Goal: Task Accomplishment & Management: Use online tool/utility

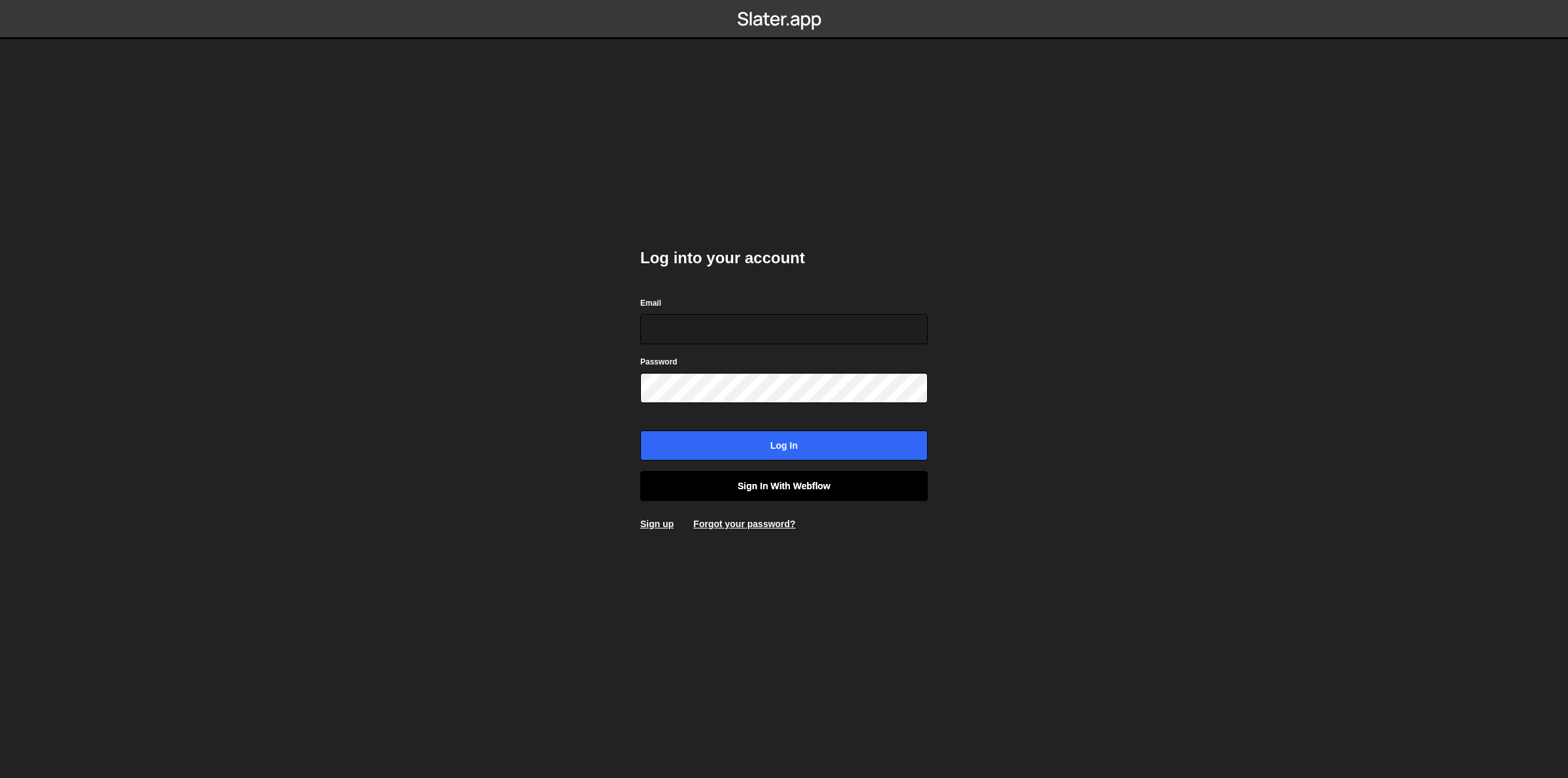
click at [748, 489] on link "Sign in with Webflow" at bounding box center [784, 486] width 288 height 30
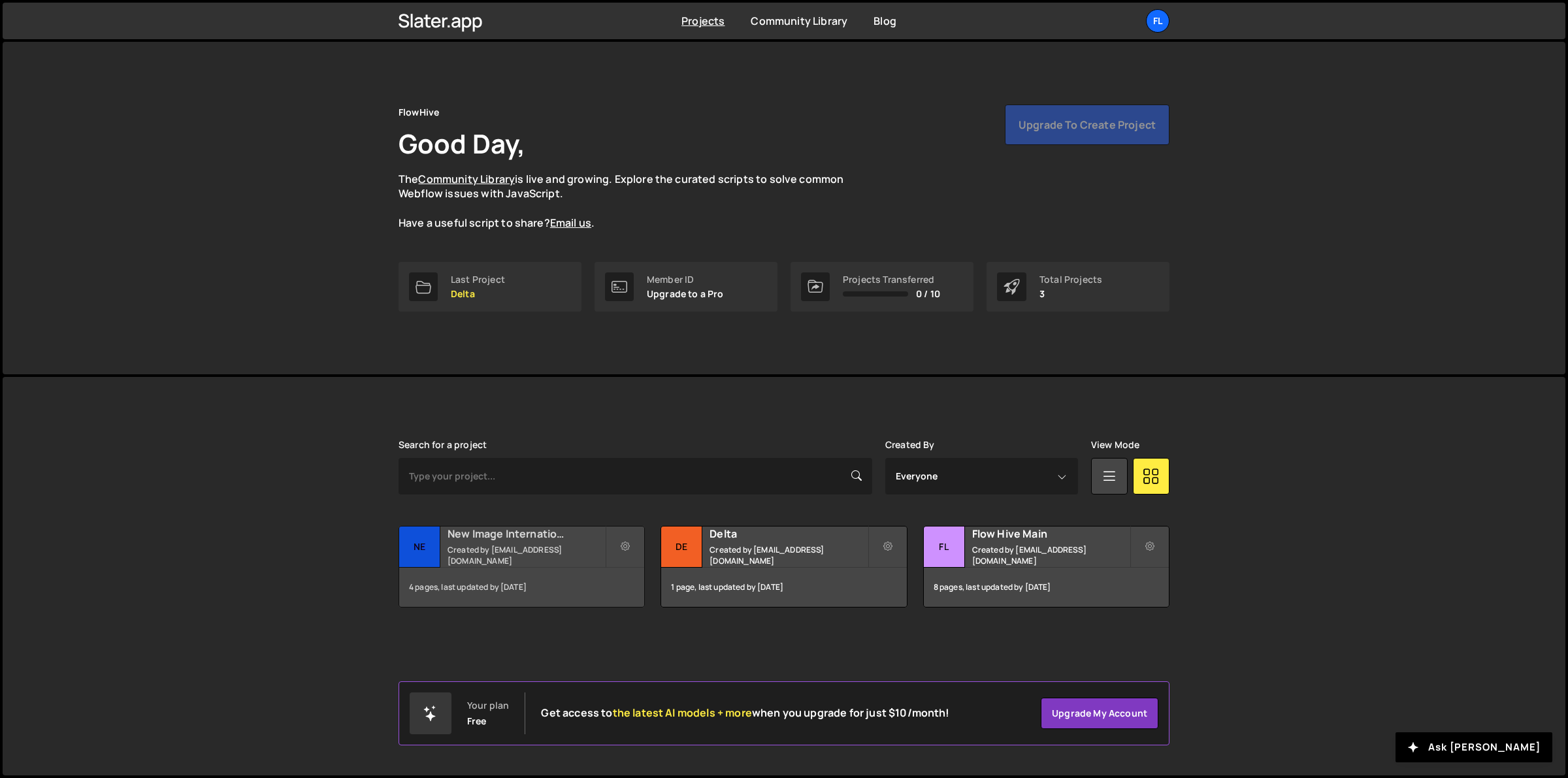
click at [520, 539] on h2 "New Image International" at bounding box center [526, 534] width 157 height 14
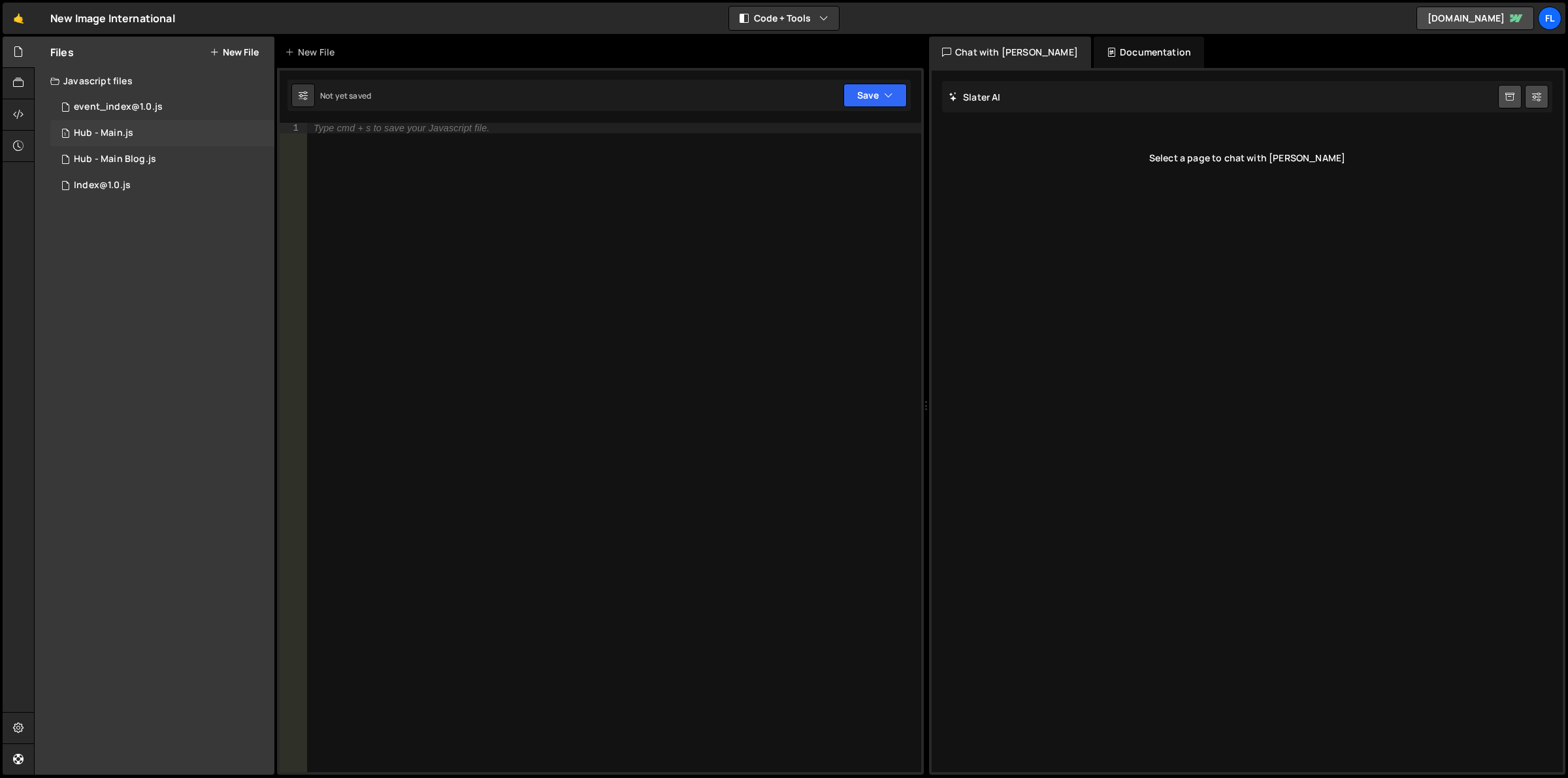
click at [158, 131] on div "1 Hub - Main.js 0" at bounding box center [163, 133] width 224 height 26
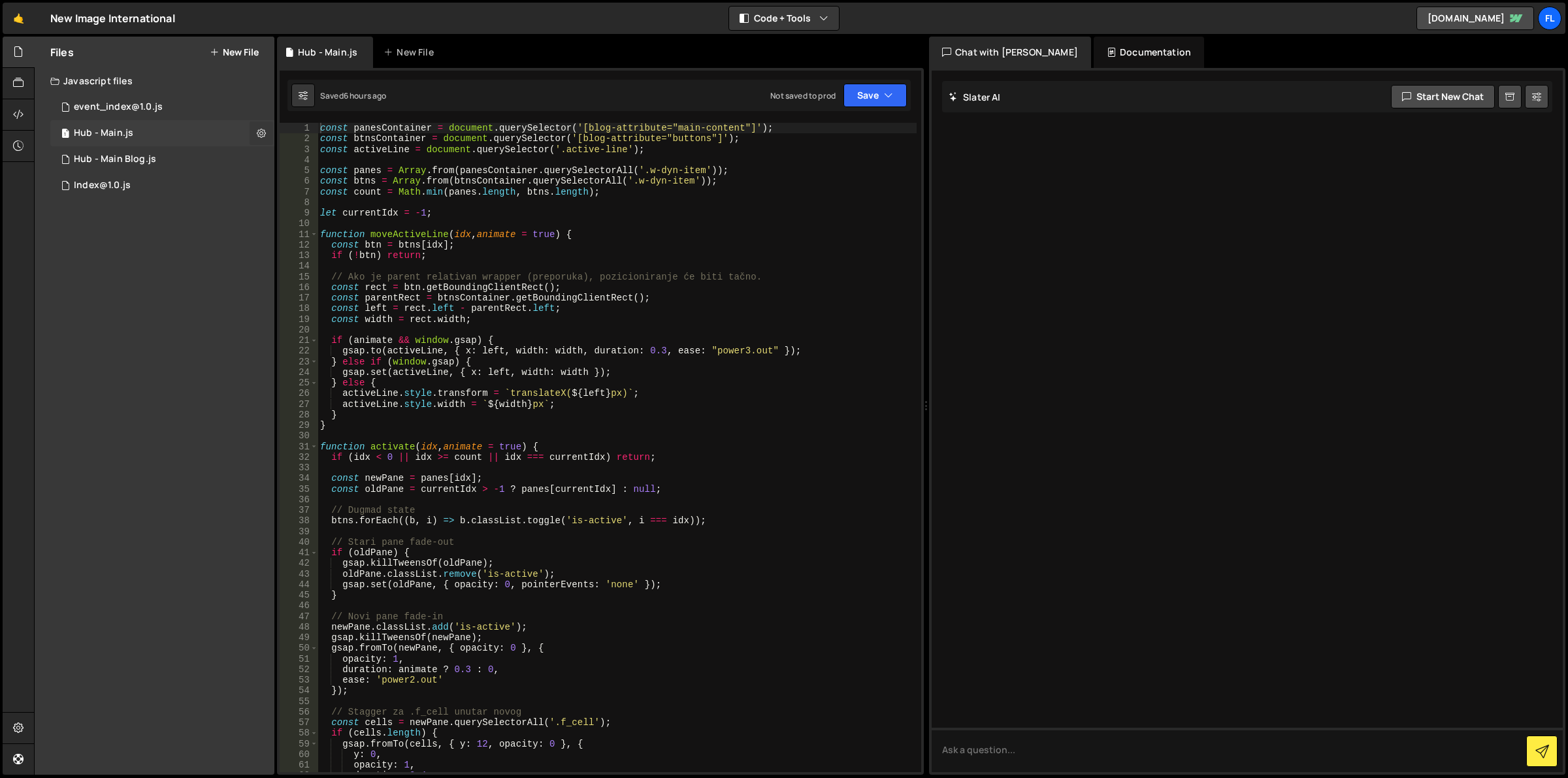
click at [257, 131] on icon at bounding box center [261, 133] width 9 height 12
type input "Hub - Main"
radio input "true"
click at [312, 160] on button "Edit File Settings" at bounding box center [341, 160] width 128 height 26
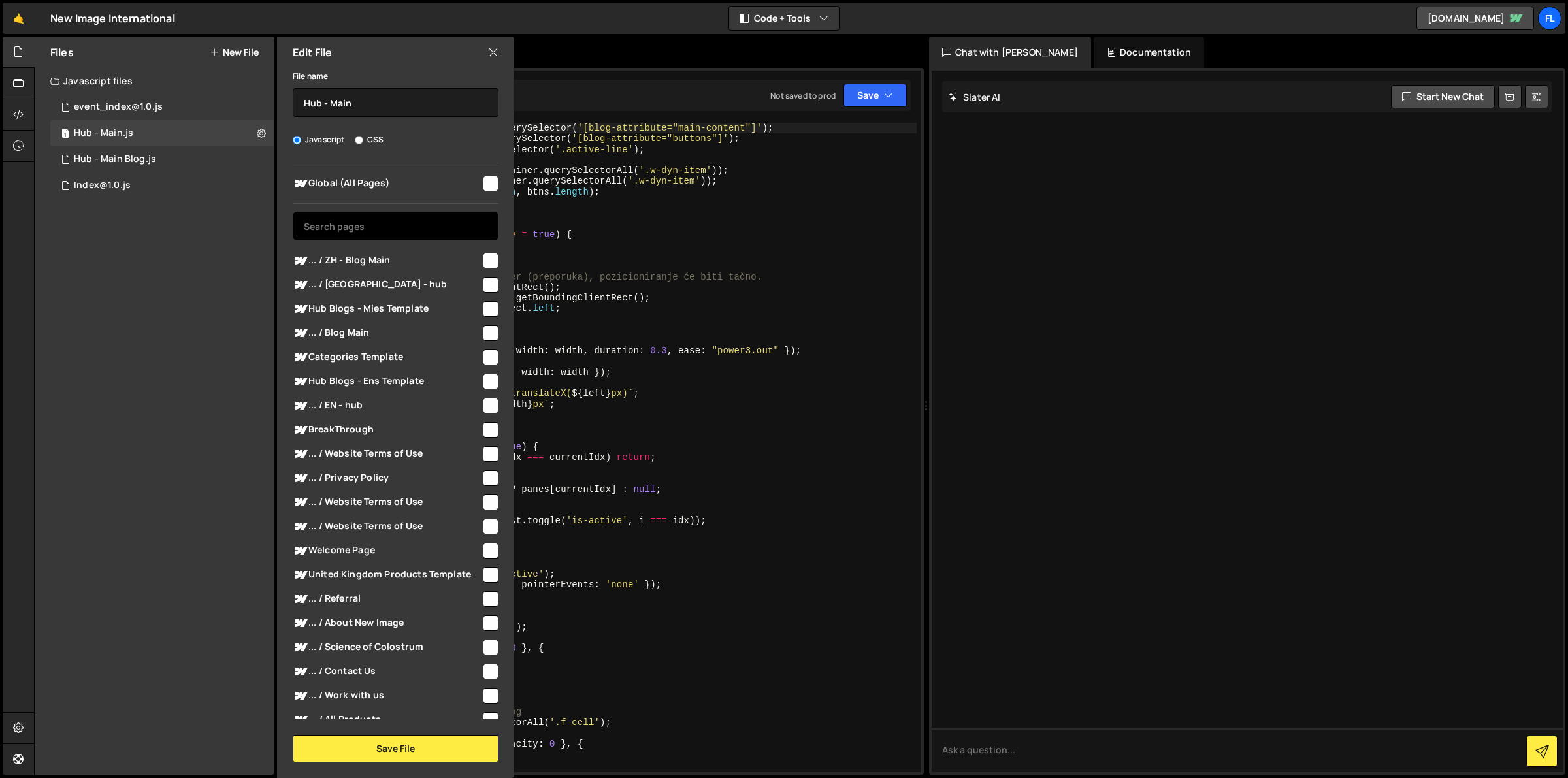
click at [439, 229] on input "text" at bounding box center [396, 226] width 206 height 29
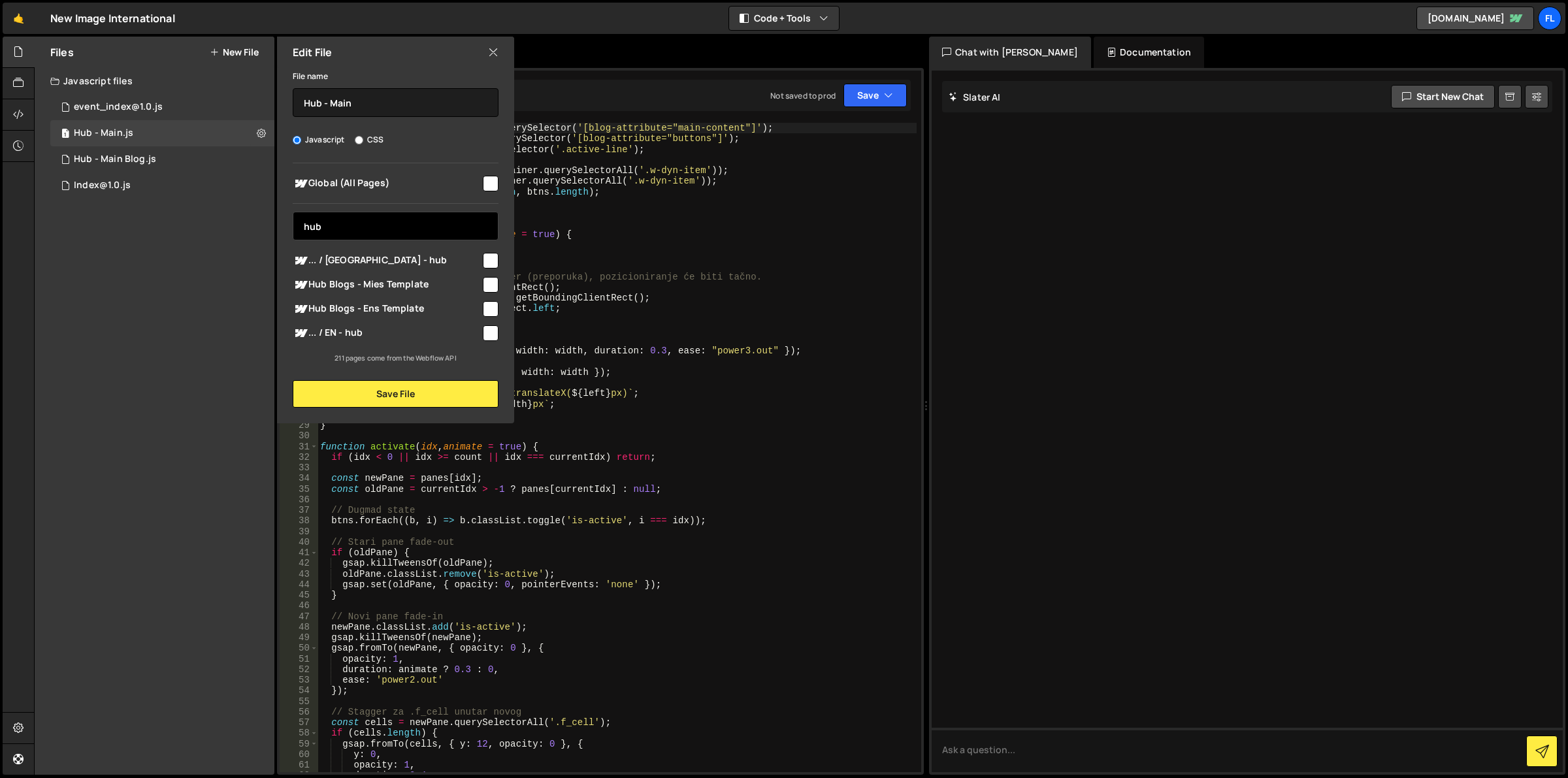
type input "hub"
click at [495, 53] on icon at bounding box center [493, 52] width 11 height 14
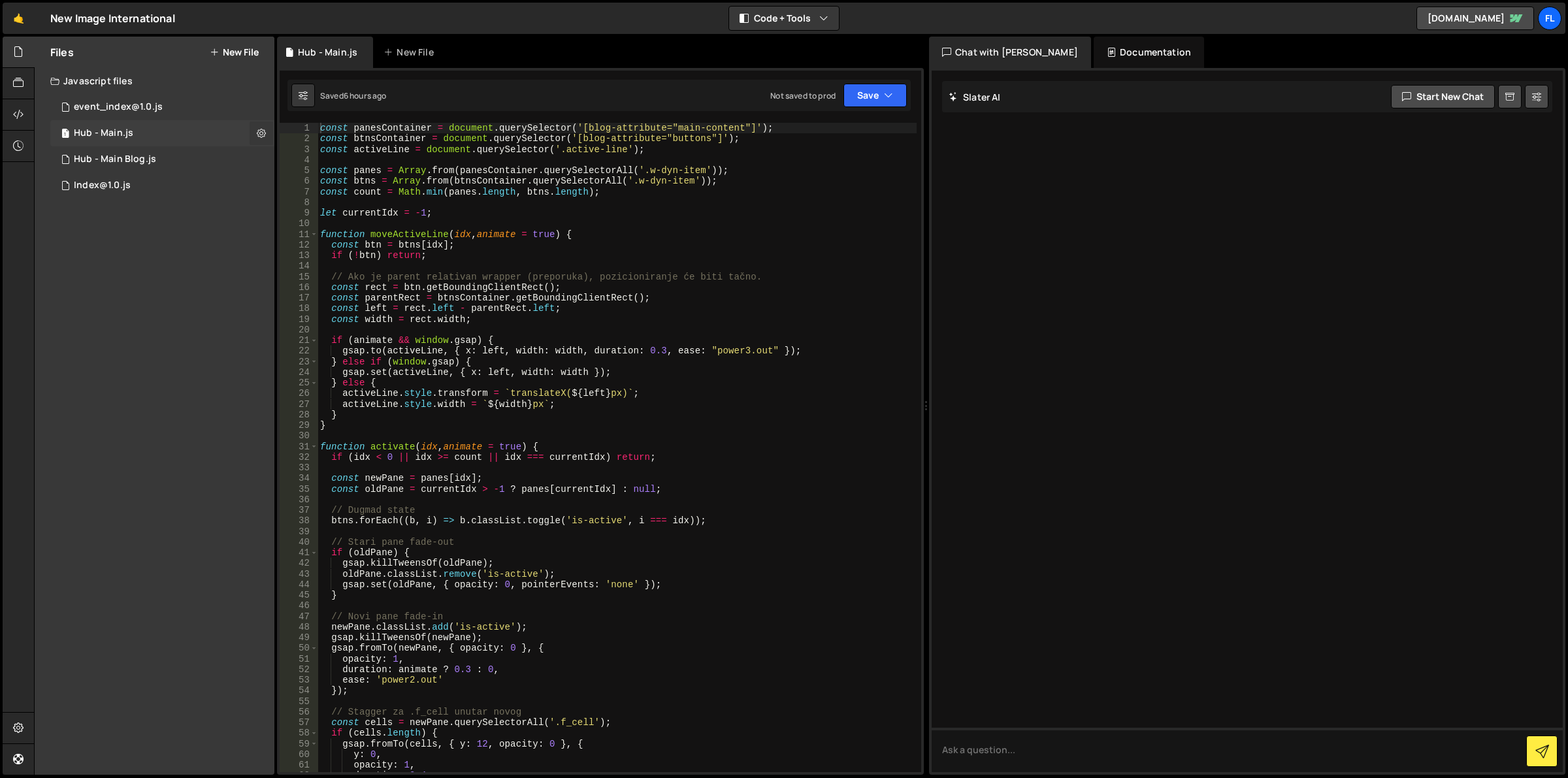
click at [260, 129] on icon at bounding box center [261, 133] width 9 height 12
type input "Hub - Main"
radio input "true"
click at [322, 165] on button "Edit File Settings" at bounding box center [341, 160] width 128 height 26
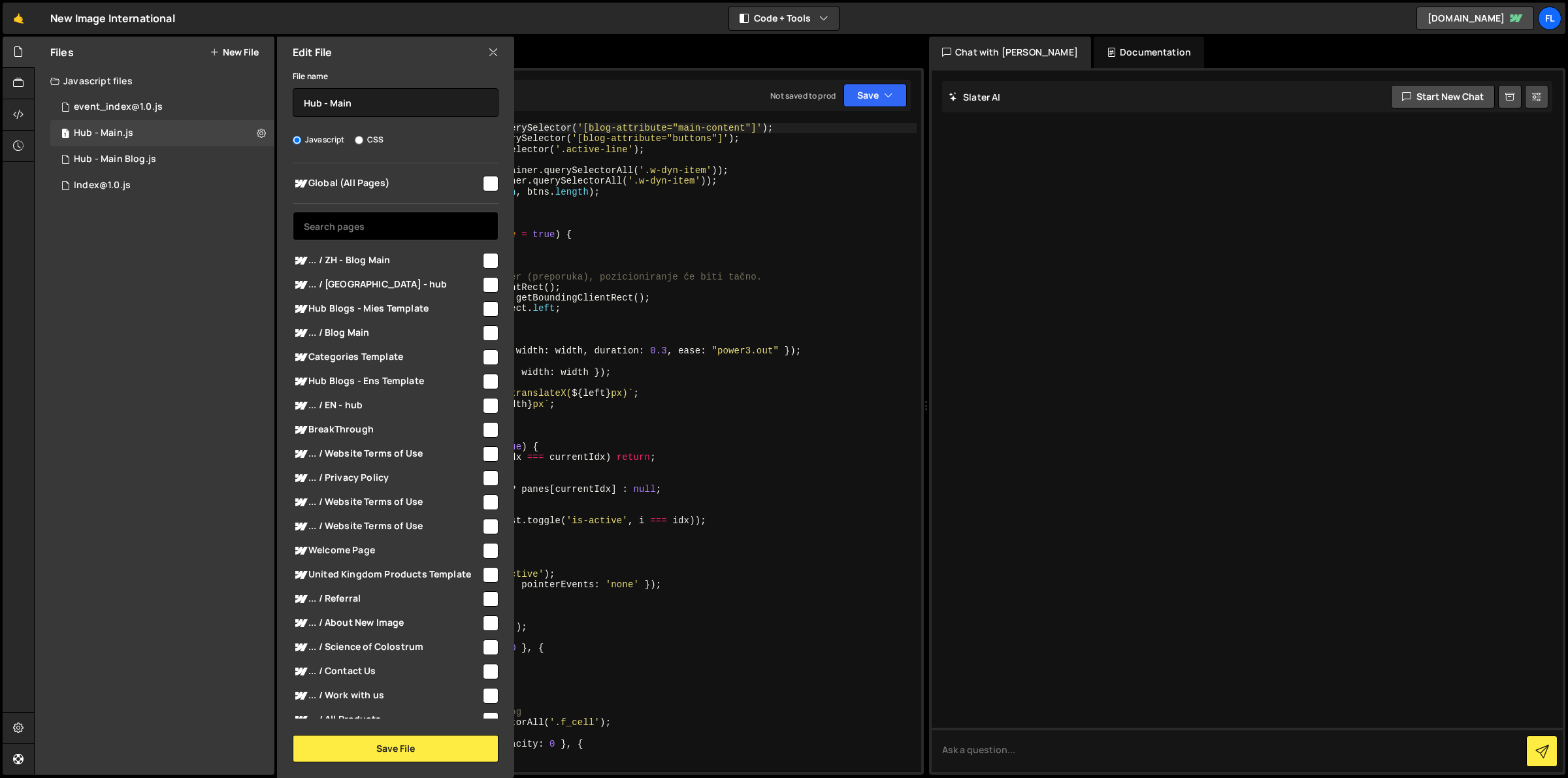
click at [363, 224] on input "text" at bounding box center [396, 226] width 206 height 29
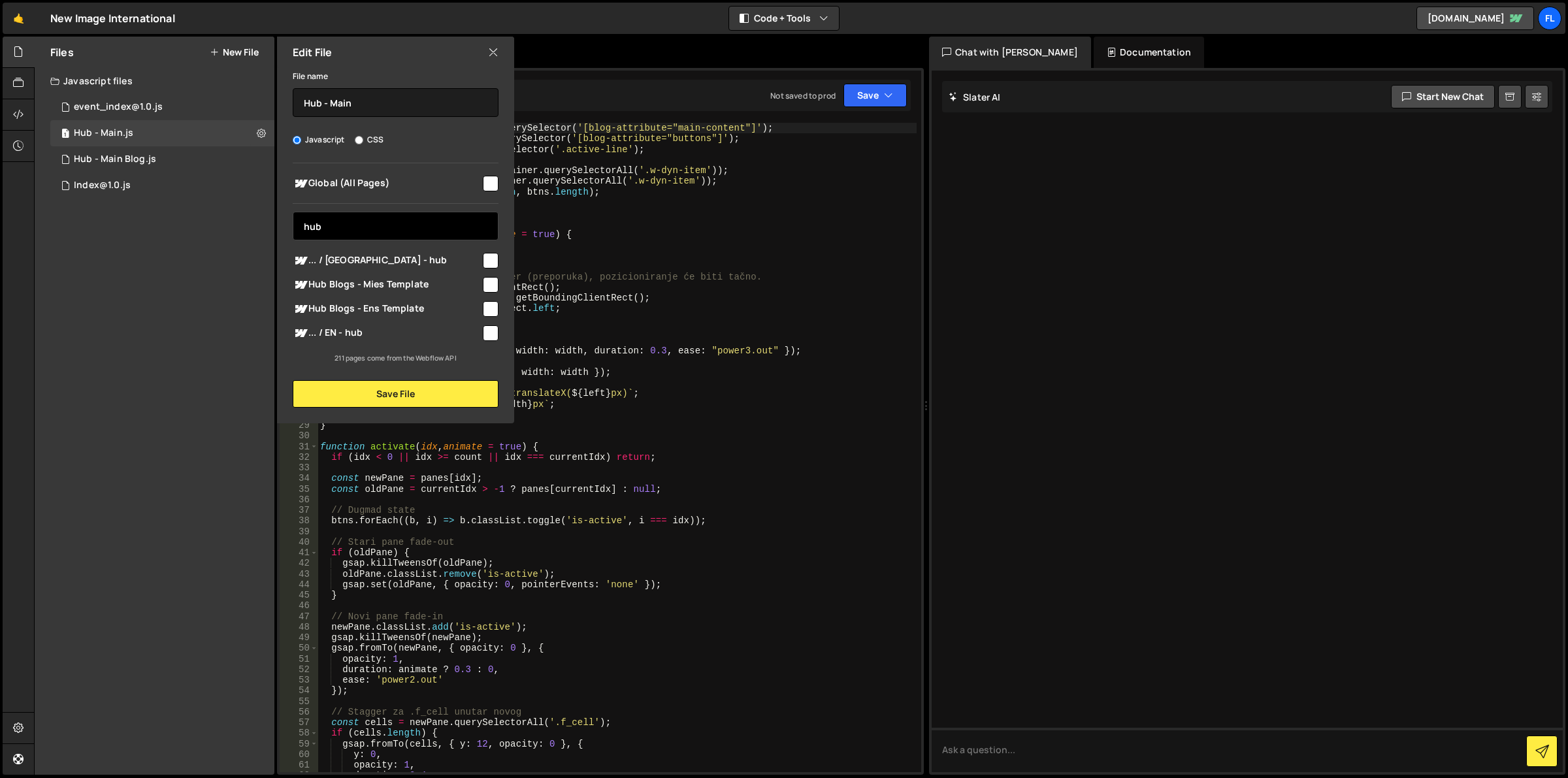
type input "hub"
click at [461, 261] on span "... / ZH - hub" at bounding box center [386, 260] width 188 height 16
checkbox input "true"
click at [465, 326] on span "... / EN - hub" at bounding box center [386, 333] width 188 height 16
checkbox input "true"
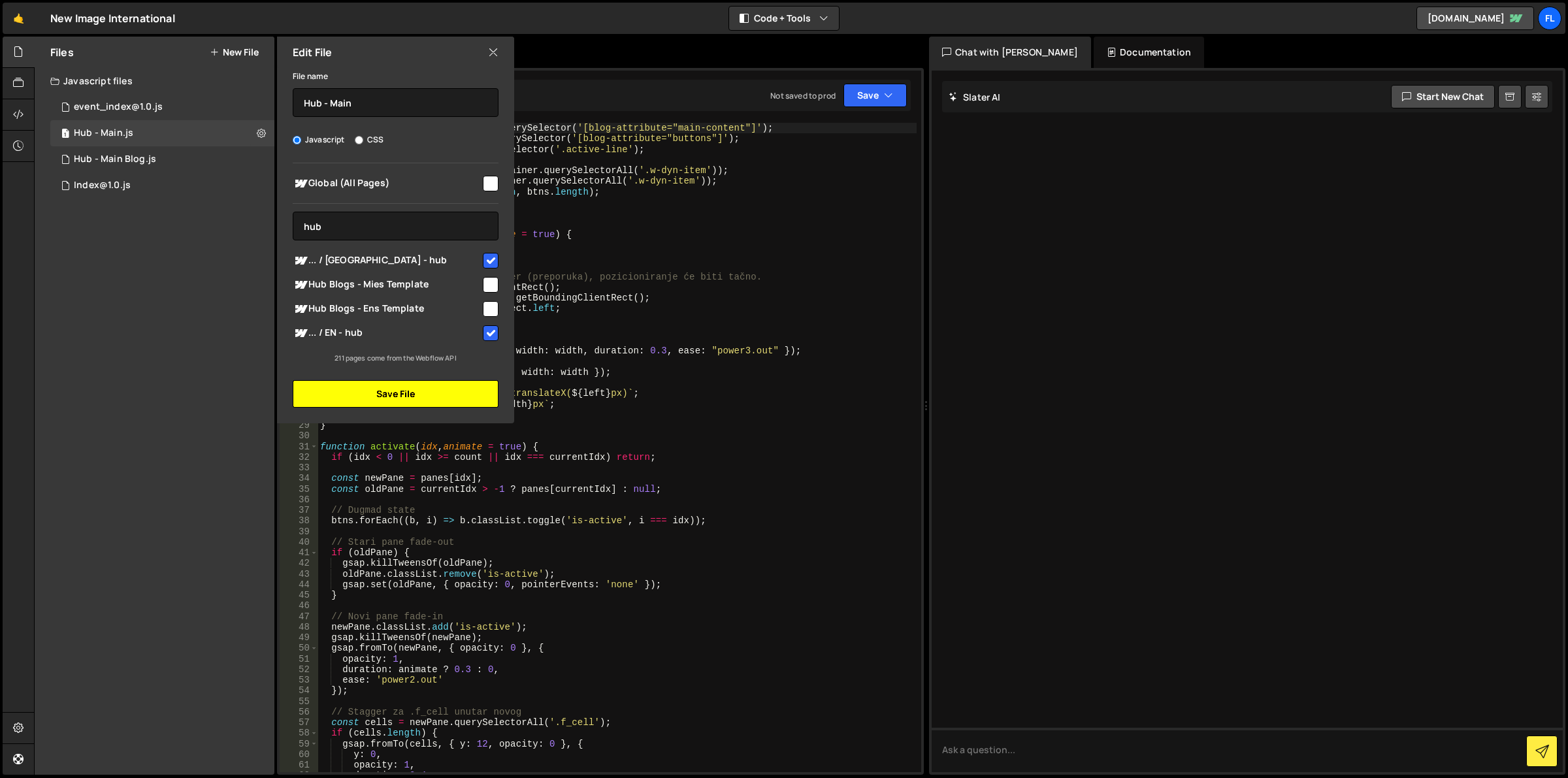
click at [435, 396] on button "Save File" at bounding box center [396, 394] width 206 height 27
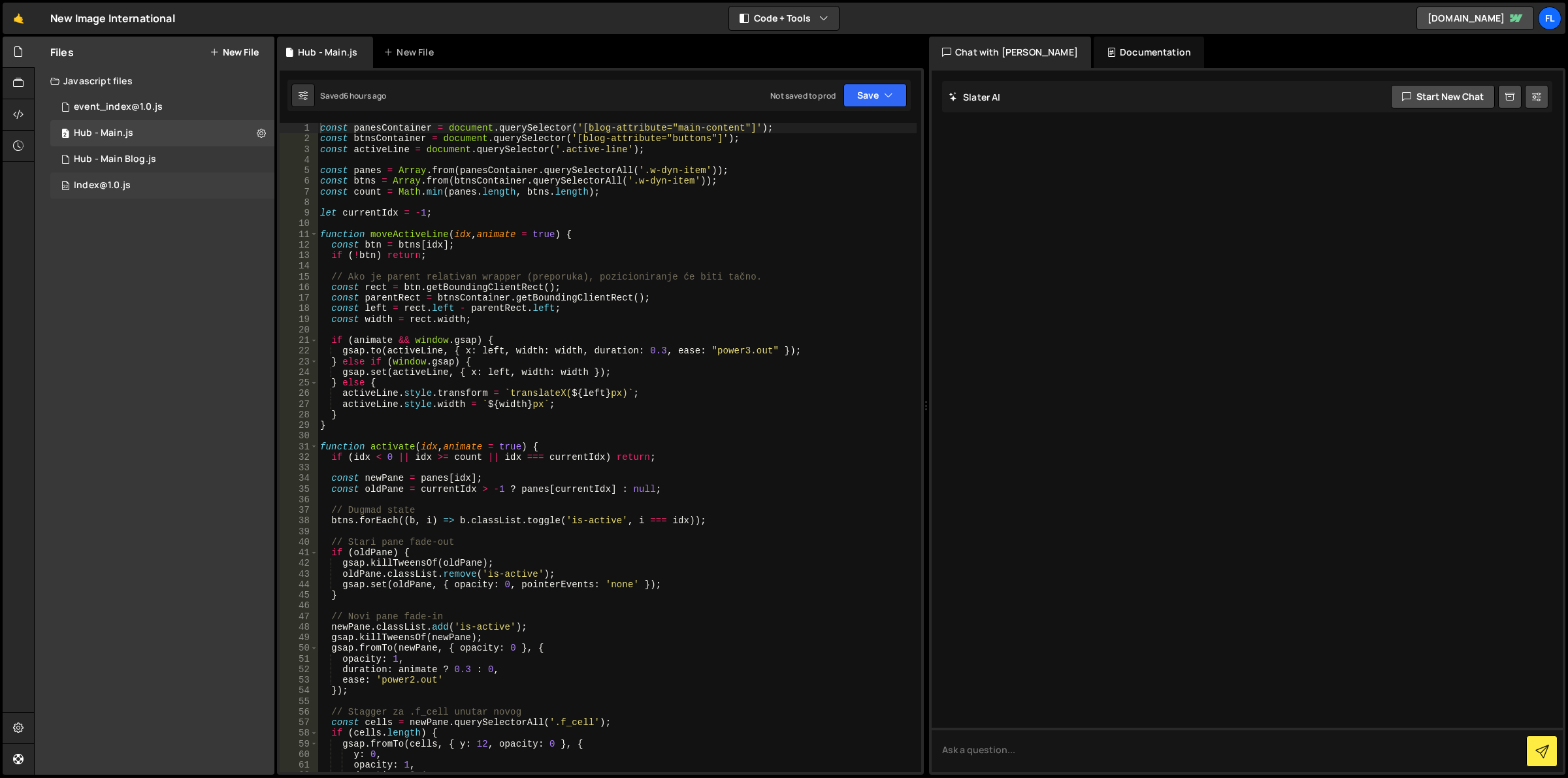
click at [194, 184] on div "22 Index@1.0.js 0" at bounding box center [163, 185] width 224 height 26
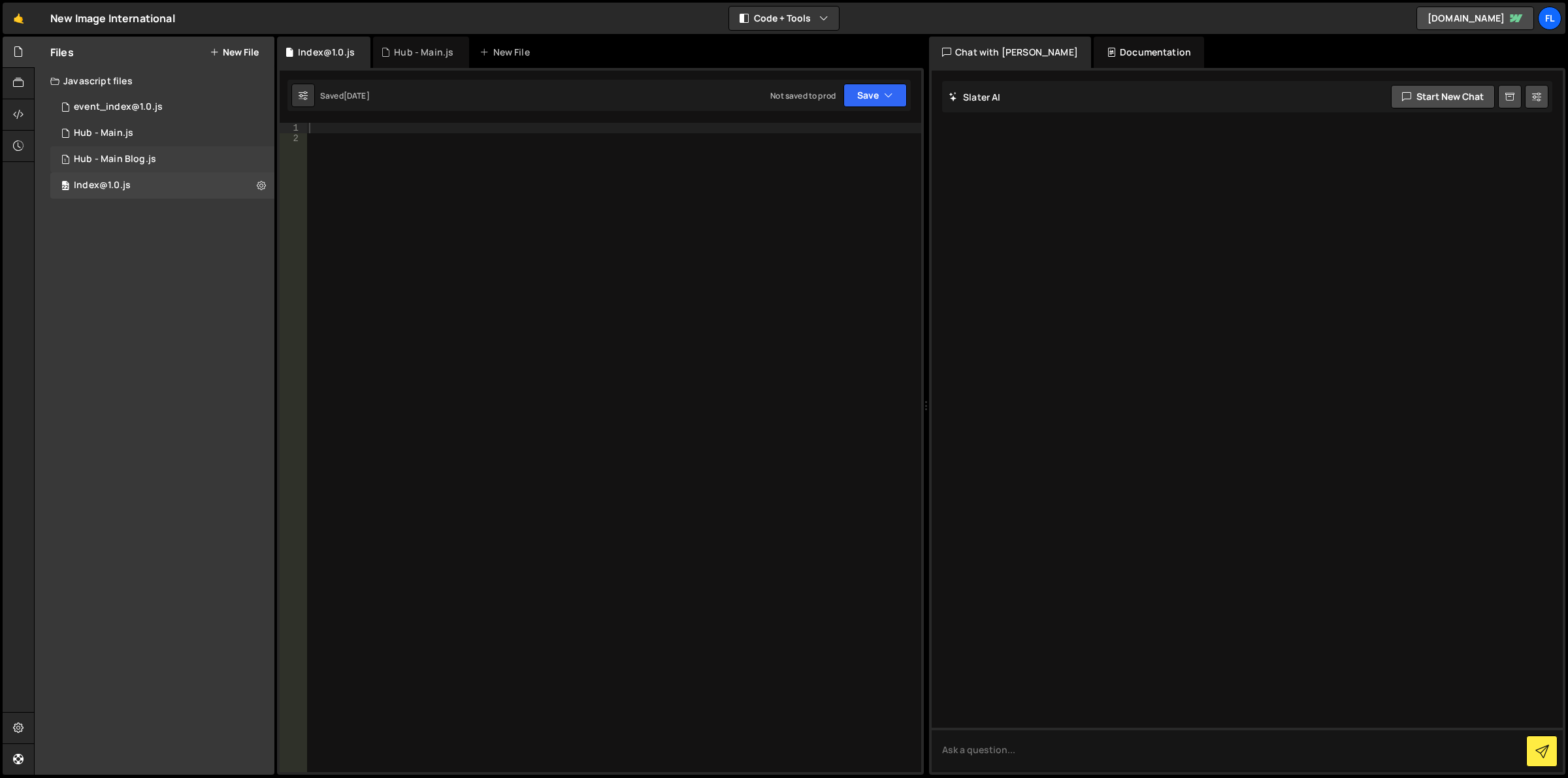
click at [206, 157] on div "1 Hub - Main Blog.js 0" at bounding box center [163, 159] width 224 height 26
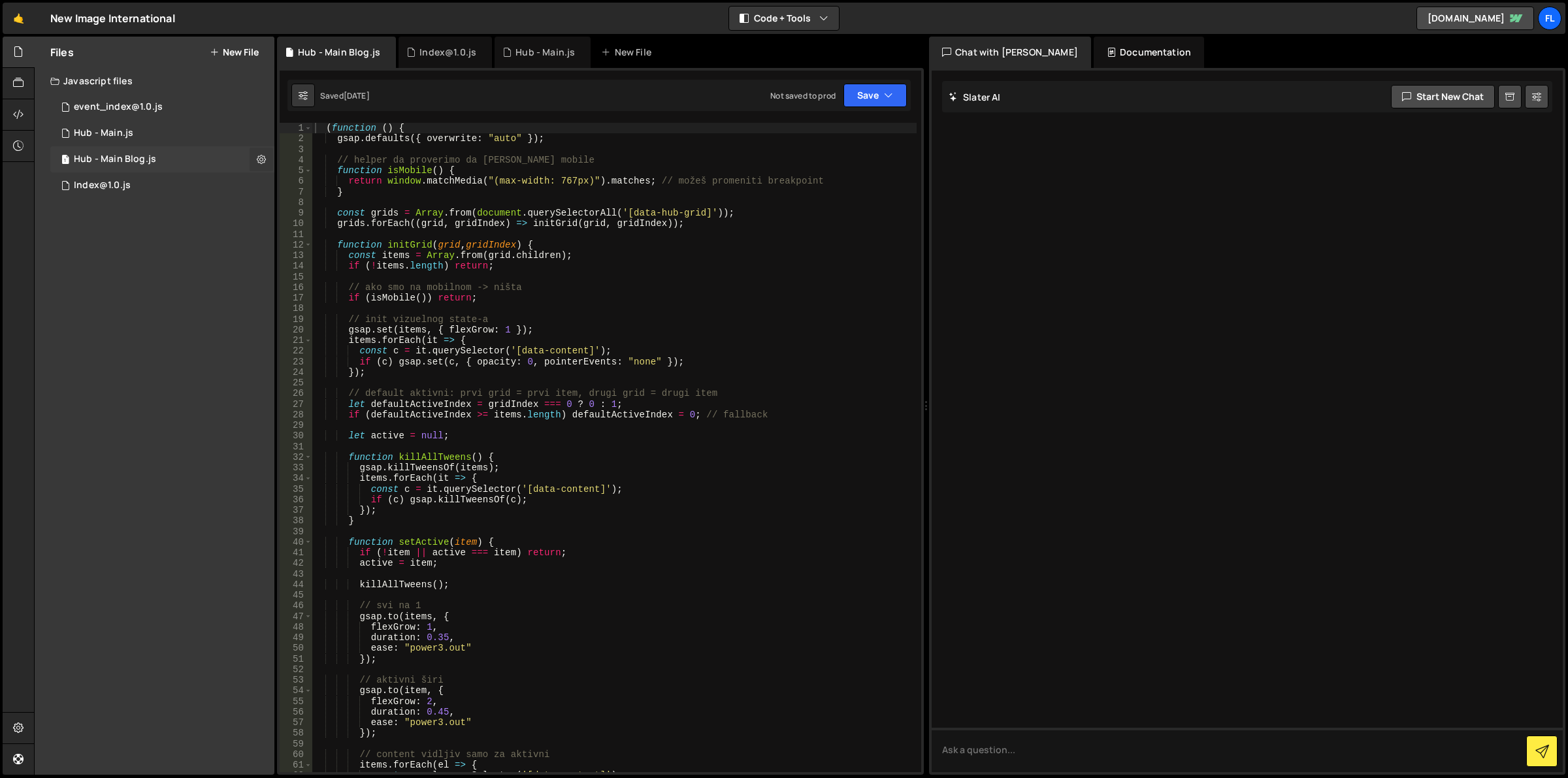
click at [258, 157] on icon at bounding box center [261, 159] width 9 height 12
click at [305, 183] on button "Edit File Settings" at bounding box center [341, 186] width 128 height 26
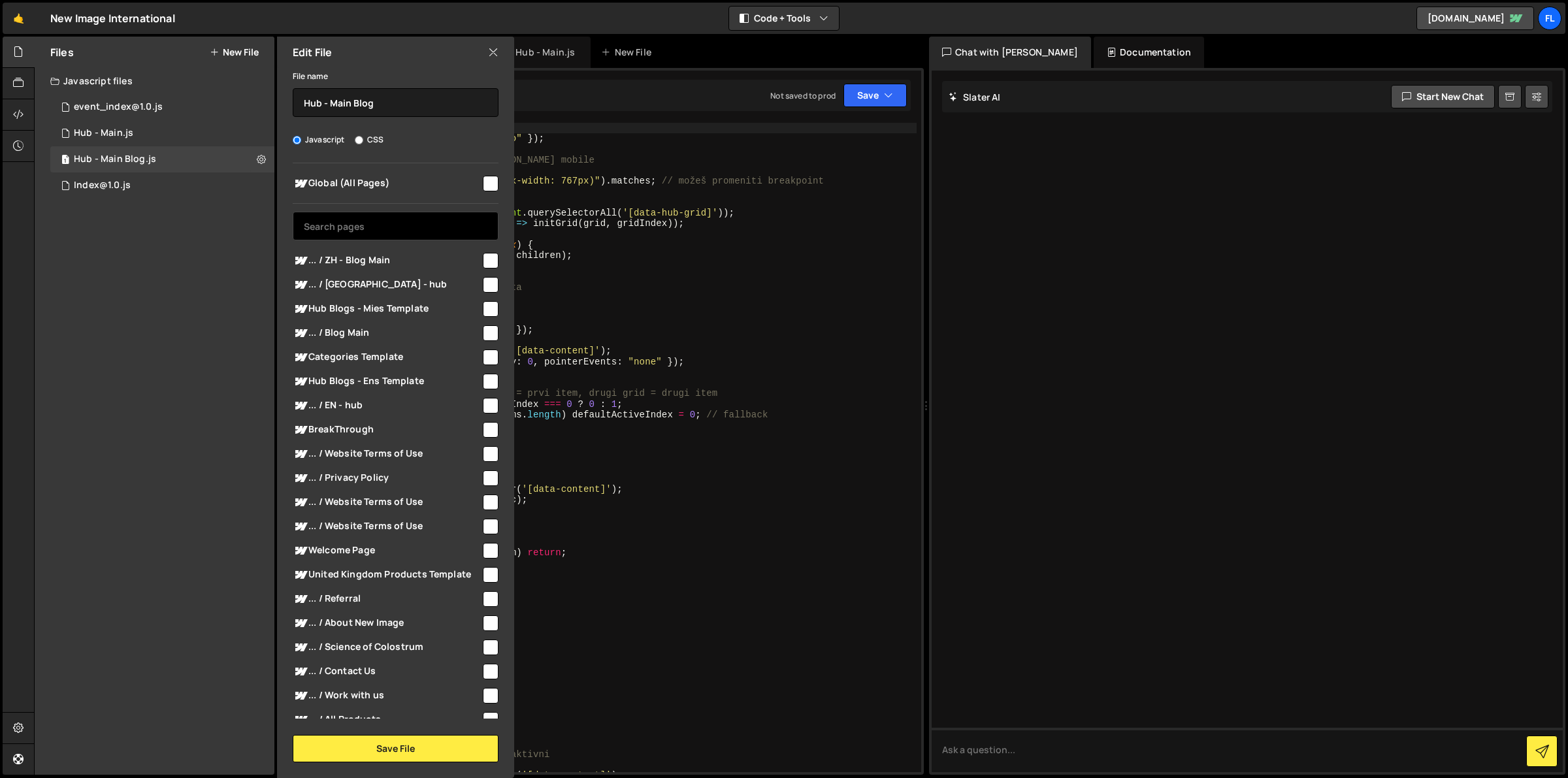
click at [410, 228] on input "text" at bounding box center [396, 226] width 206 height 29
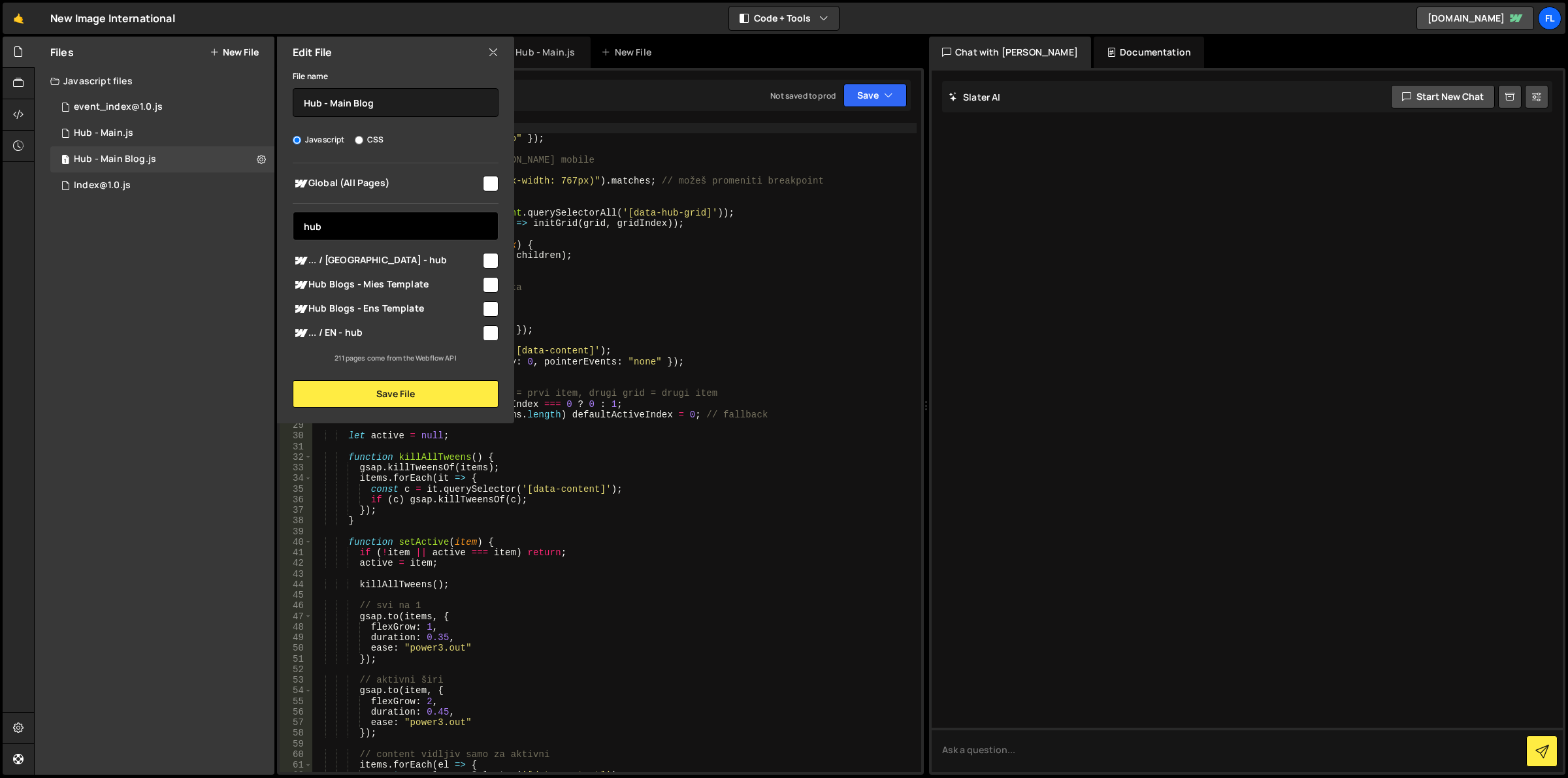
type input "hub"
click at [367, 222] on input "hub" at bounding box center [396, 226] width 206 height 29
click at [178, 126] on div "2 Hub - Main.js 0" at bounding box center [163, 133] width 224 height 26
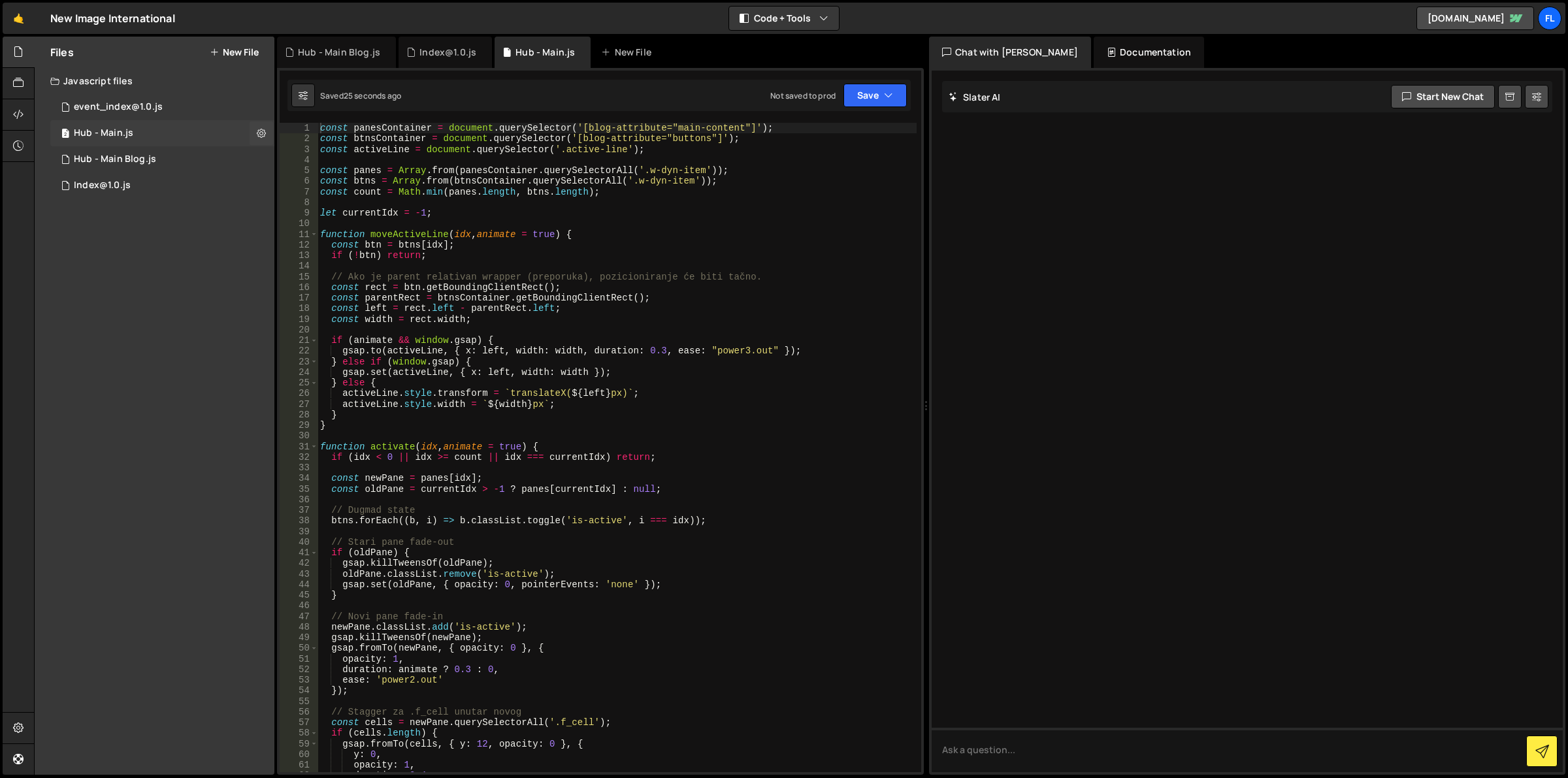
click at [246, 132] on div "2 Hub - Main.js 0" at bounding box center [163, 133] width 224 height 26
click at [253, 132] on button at bounding box center [261, 133] width 23 height 23
type input "Hub - Main"
radio input "true"
checkbox input "true"
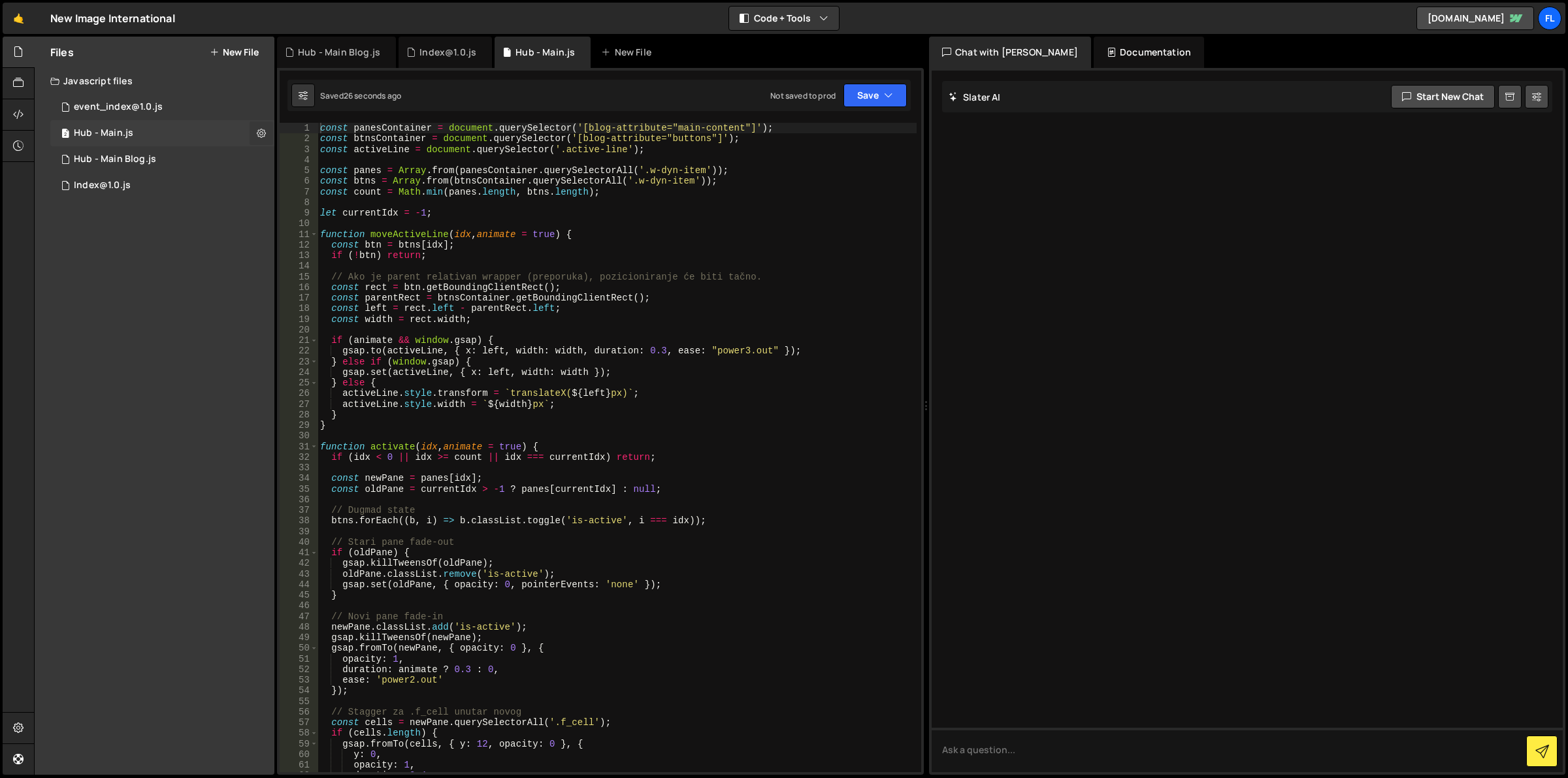
checkbox input "true"
click at [286, 155] on button "Edit File Settings" at bounding box center [341, 160] width 128 height 26
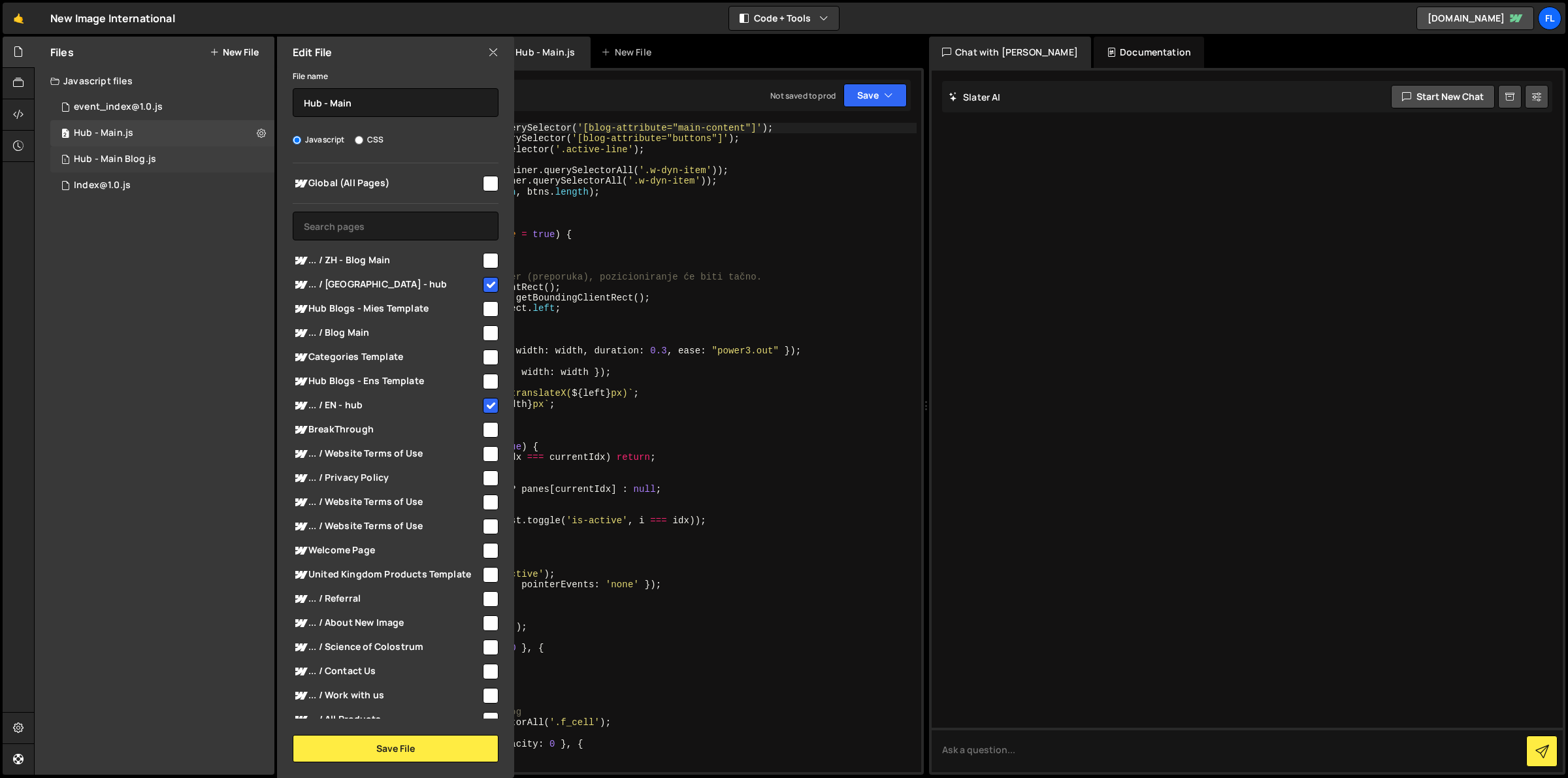
click at [253, 157] on div "1 Hub - Main Blog.js 0" at bounding box center [163, 159] width 224 height 26
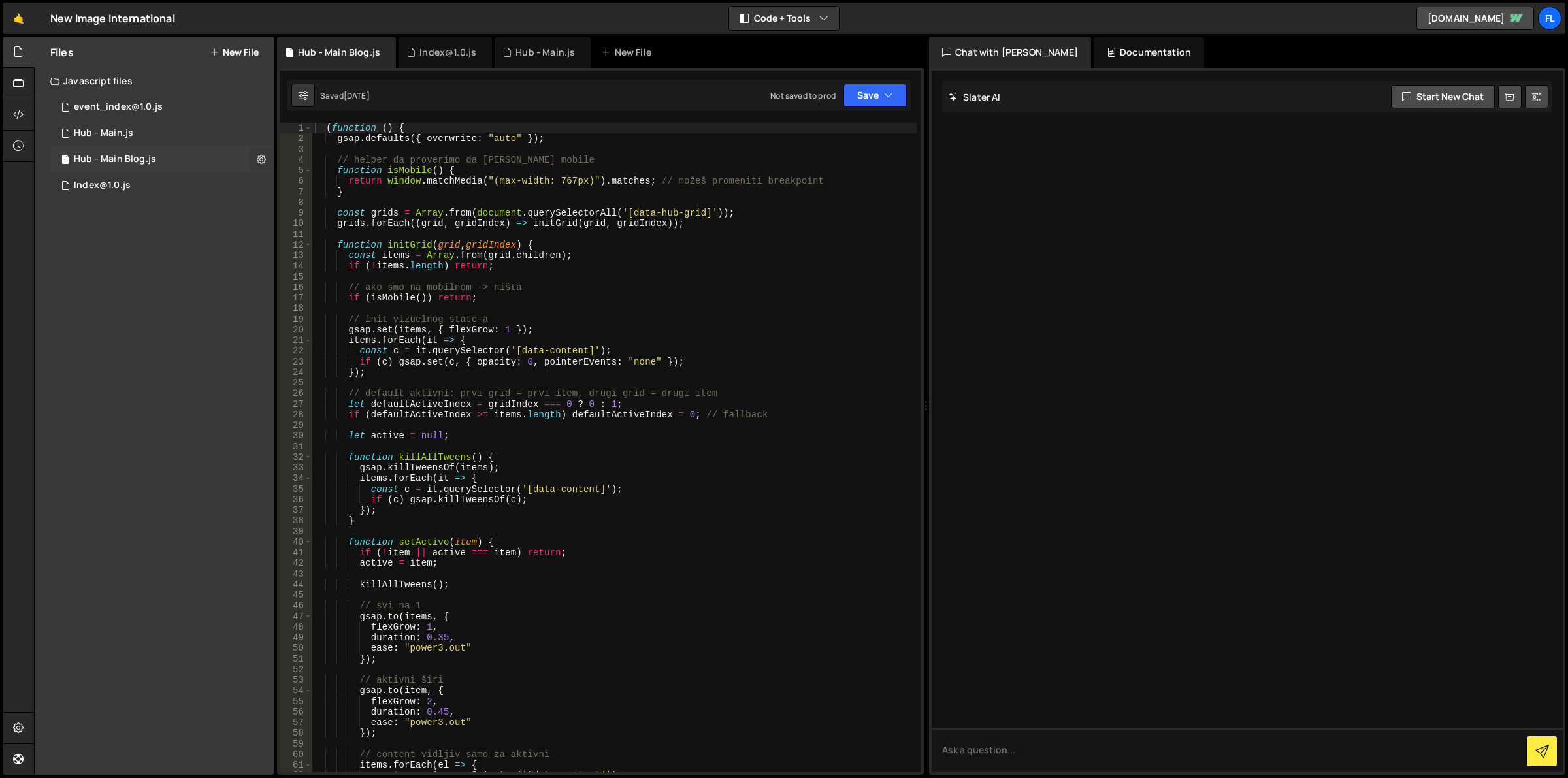
click at [259, 157] on icon at bounding box center [261, 159] width 9 height 12
type input "Hub - Main Blog"
radio input "true"
click at [308, 180] on button "Edit File Settings" at bounding box center [341, 186] width 128 height 26
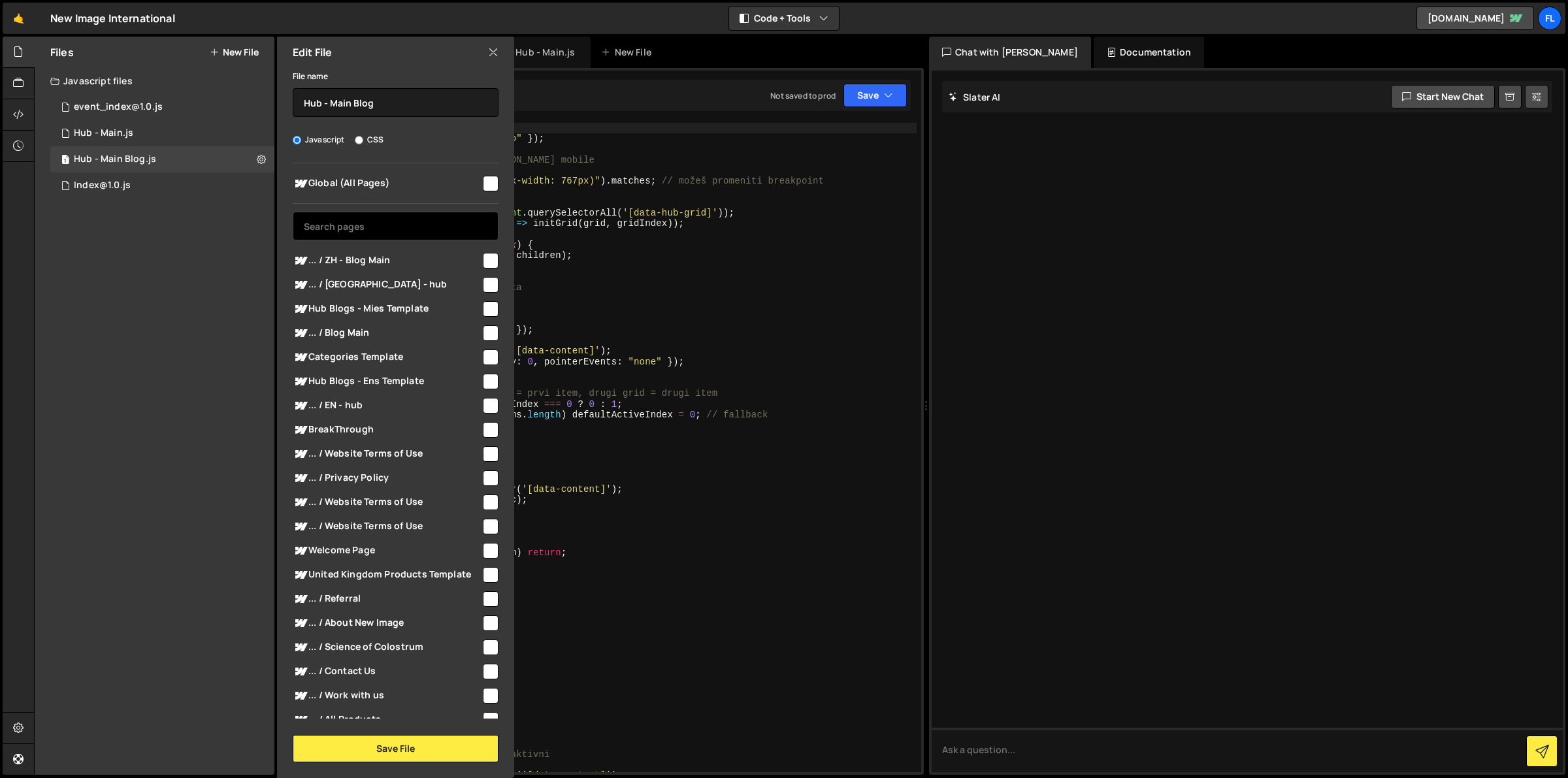
click at [389, 220] on input "text" at bounding box center [396, 226] width 206 height 29
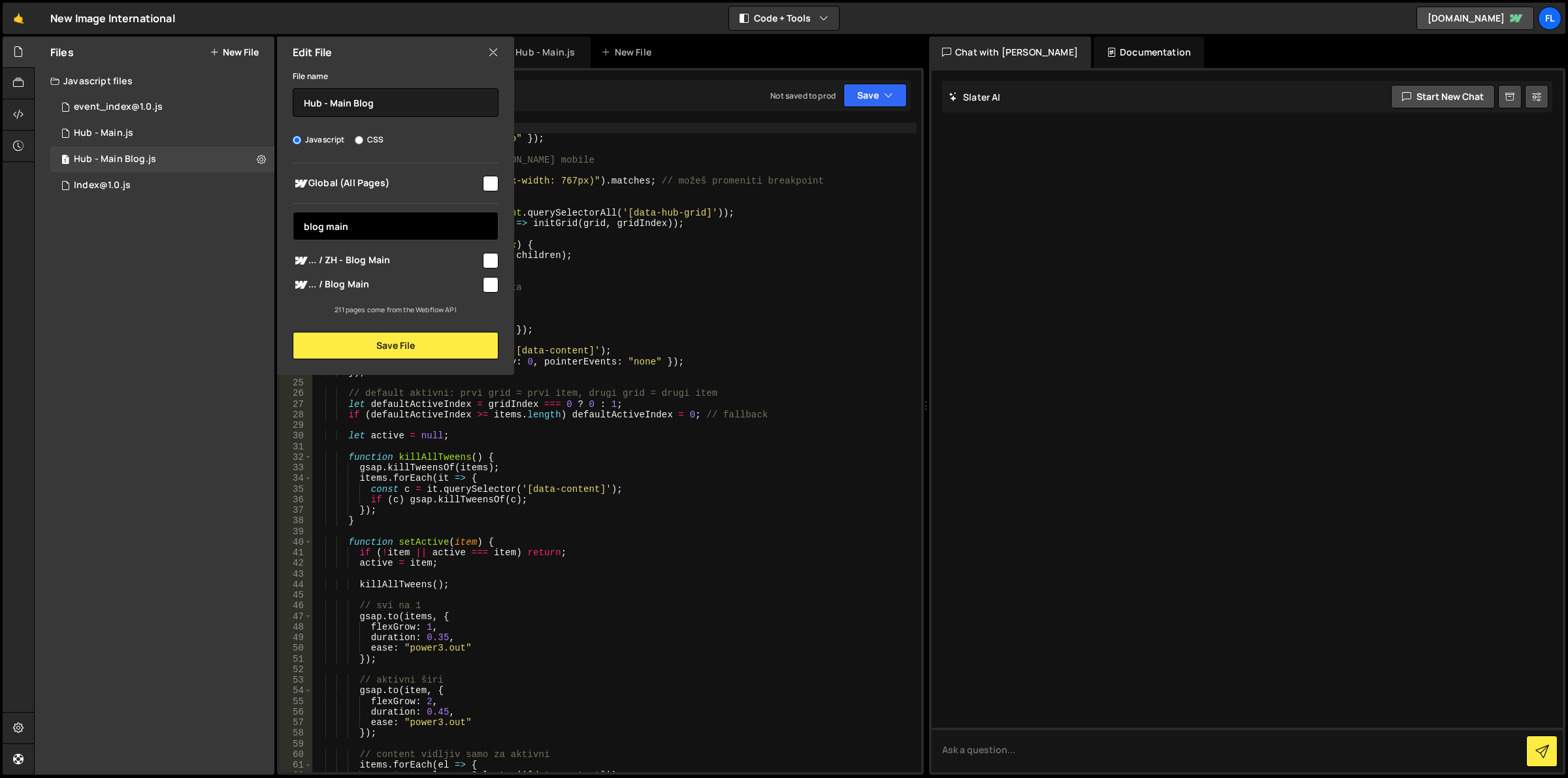
type input "blog main"
click at [405, 260] on span "... / ZH - Blog Main" at bounding box center [386, 260] width 188 height 16
checkbox input "true"
click at [407, 275] on div "... / Blog Main" at bounding box center [396, 284] width 206 height 24
click at [432, 286] on span "... / Blog Main" at bounding box center [386, 284] width 188 height 16
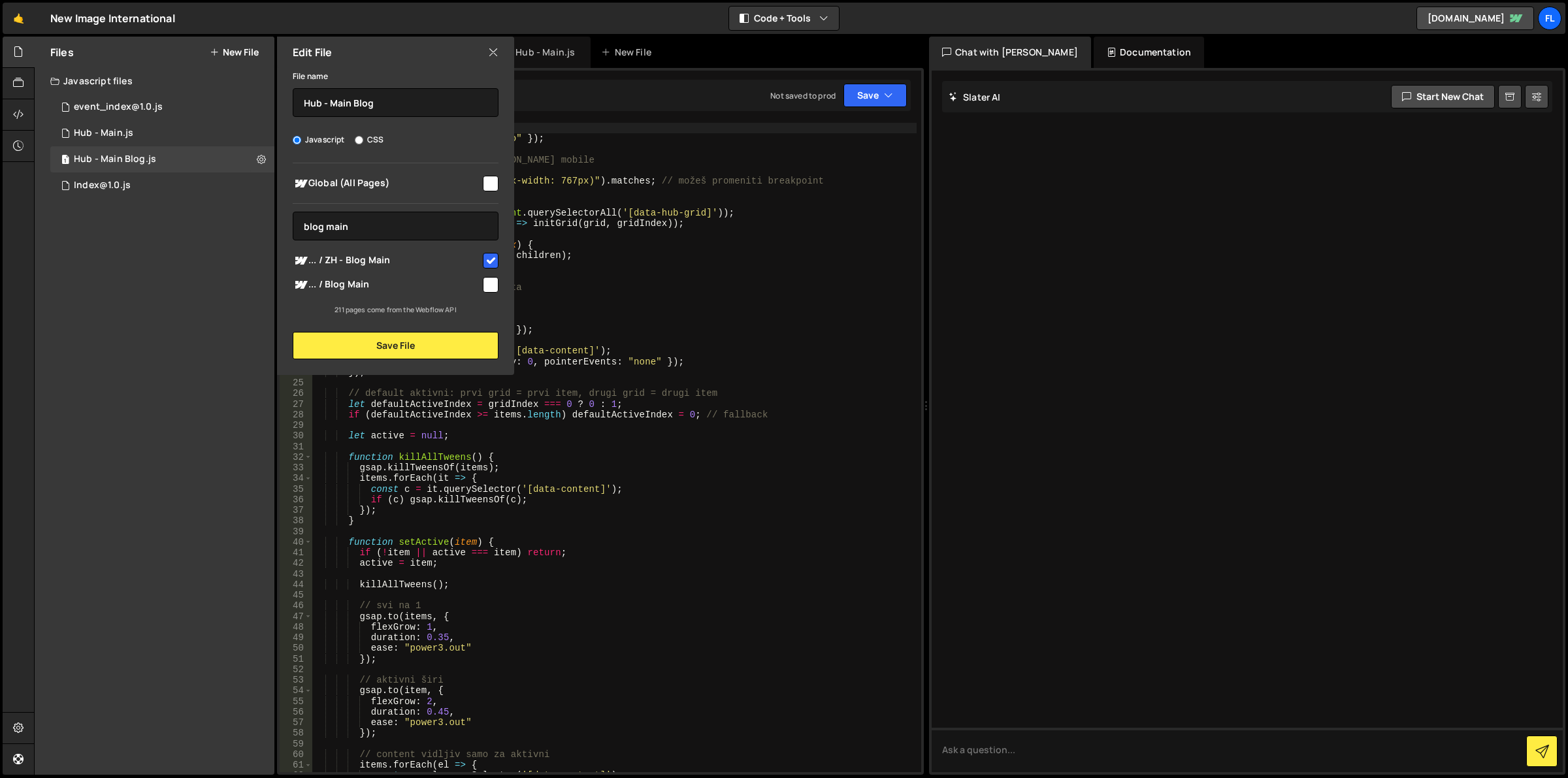
checkbox input "true"
click at [433, 340] on button "Save File" at bounding box center [396, 345] width 206 height 27
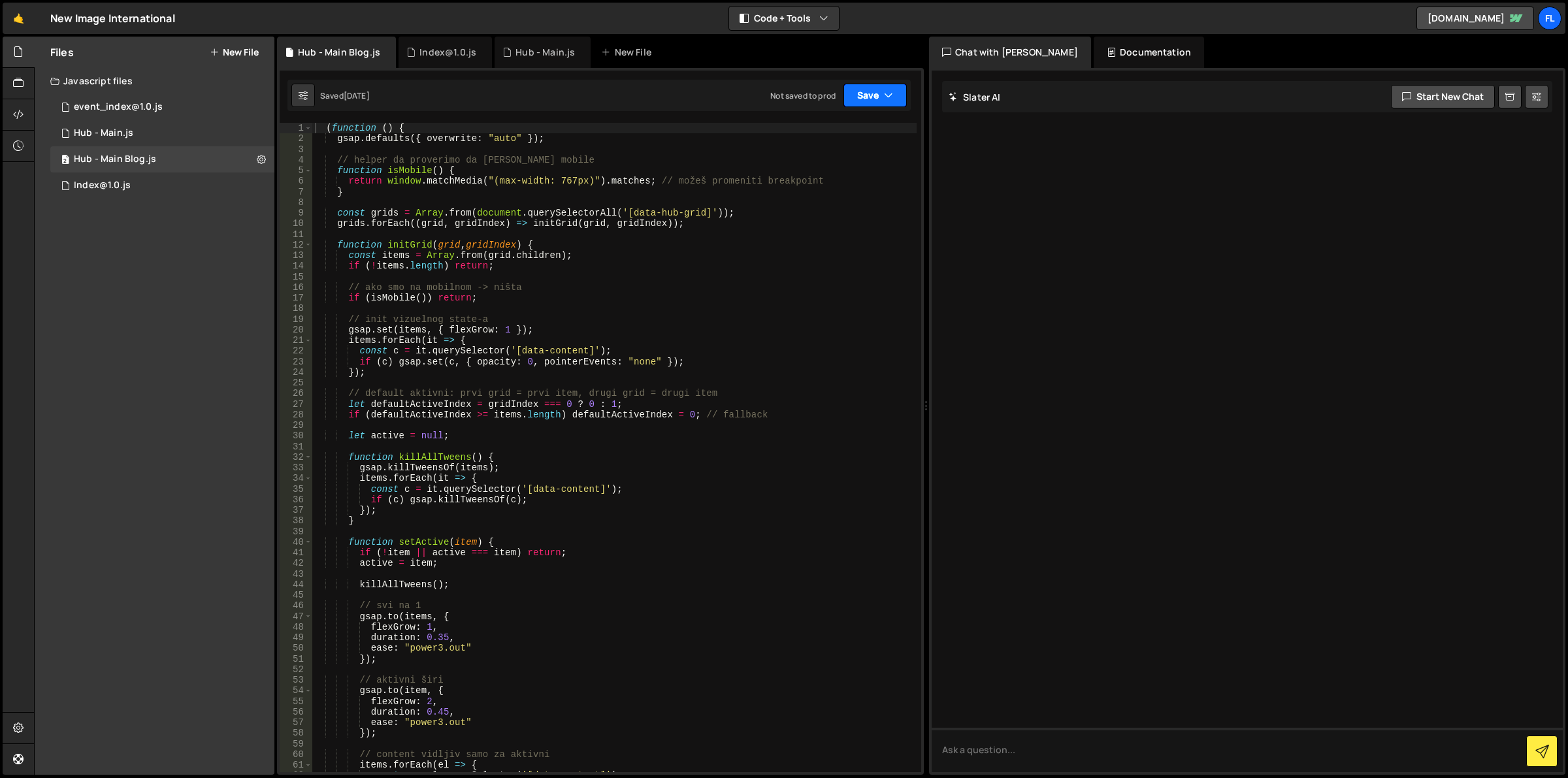
click at [880, 98] on button "Save" at bounding box center [875, 96] width 63 height 23
click at [853, 128] on div "Save to Staging S" at bounding box center [831, 127] width 136 height 13
click at [145, 130] on div "2 Hub - Main.js 0" at bounding box center [163, 133] width 224 height 26
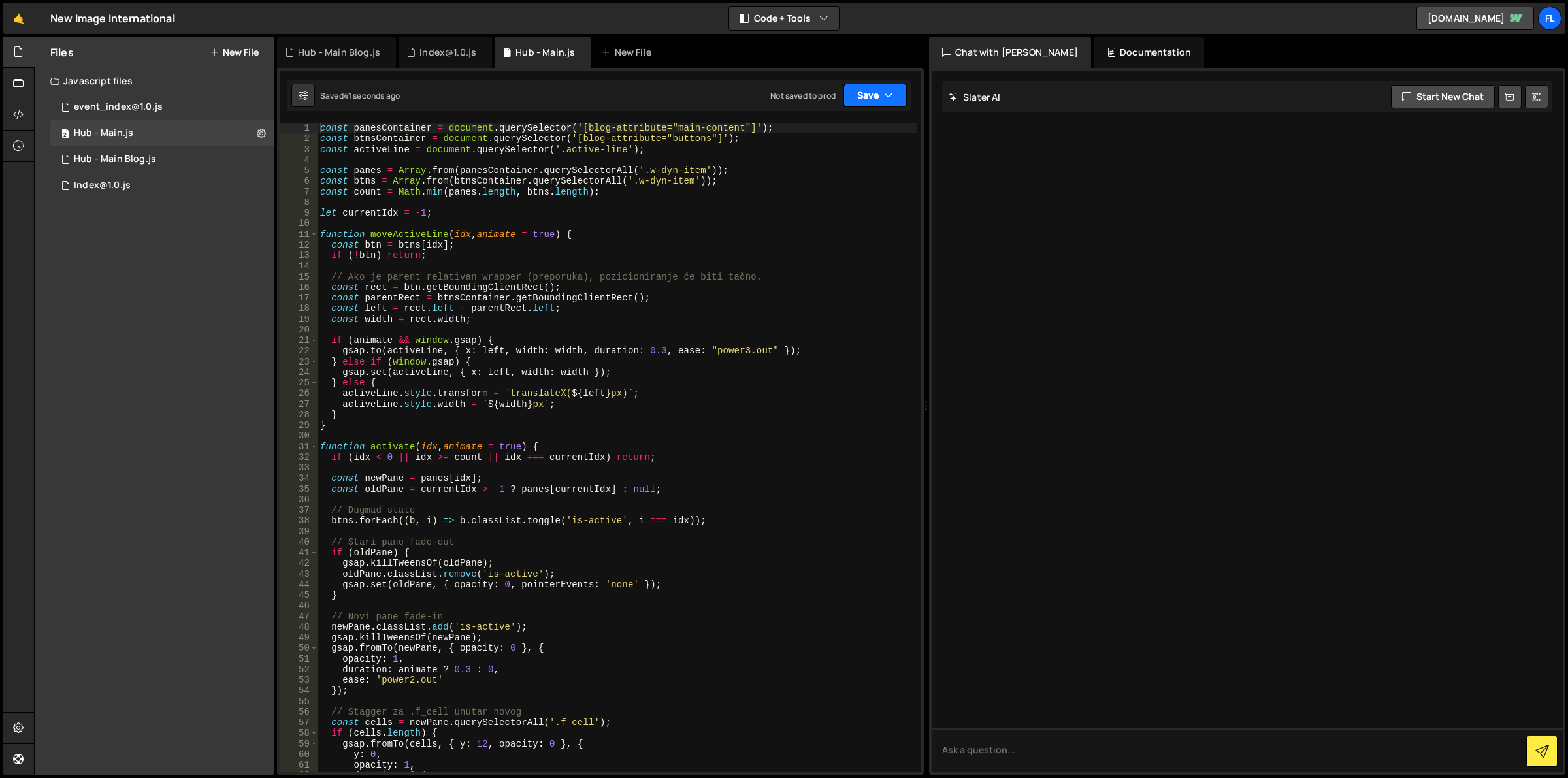
click at [885, 91] on icon "button" at bounding box center [888, 96] width 9 height 13
click at [820, 131] on div "Save to Staging S" at bounding box center [831, 127] width 136 height 13
